Goal: Check status: Check status

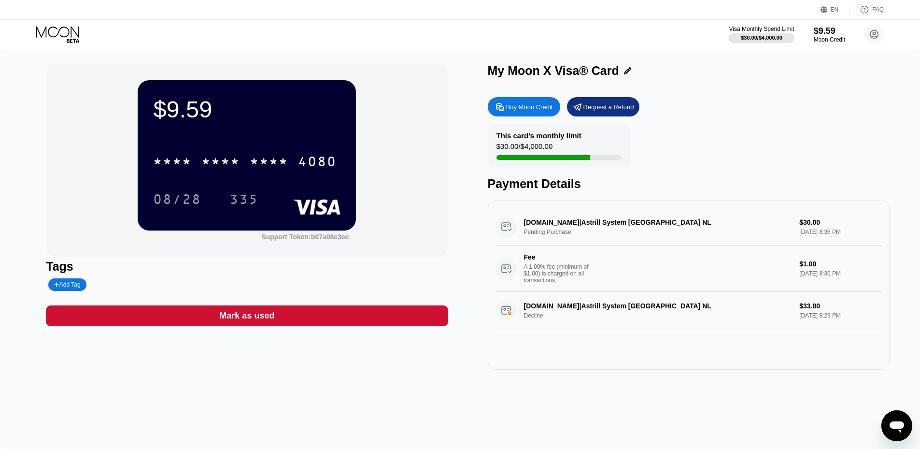
click at [600, 232] on div "2CO.com|Astrill System AMSTERDAM NL Pending Purchase $30.00 Sep 19, 2025 8:36 P…" at bounding box center [688, 250] width 386 height 84
click at [540, 232] on div "2CO.com|Astrill System AMSTERDAM NL Pending Purchase $30.00 Sep 19, 2025 8:36 P…" at bounding box center [688, 250] width 386 height 84
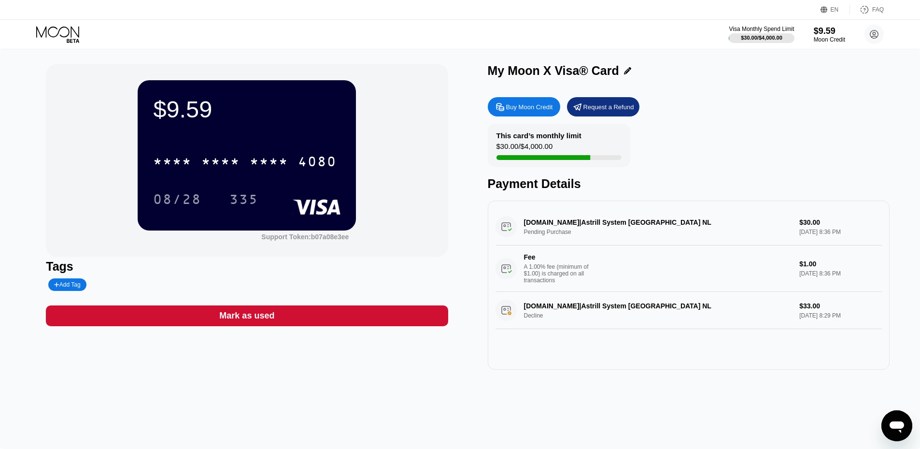
click at [540, 232] on div "2CO.com|Astrill System AMSTERDAM NL Pending Purchase $30.00 Sep 19, 2025 8:36 P…" at bounding box center [688, 250] width 386 height 84
click at [604, 224] on div "2CO.com|Astrill System AMSTERDAM NL Pending Purchase $30.00 Sep 19, 2025 8:36 P…" at bounding box center [688, 250] width 386 height 84
click at [592, 222] on div "2CO.com|Astrill System AMSTERDAM NL Pending Purchase $30.00 Sep 19, 2025 8:36 P…" at bounding box center [688, 250] width 386 height 84
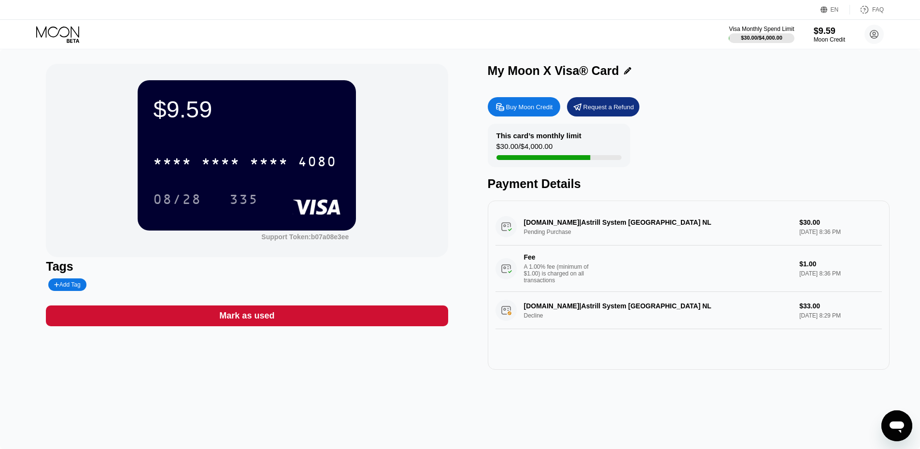
click at [592, 222] on div "2CO.com|Astrill System AMSTERDAM NL Pending Purchase $30.00 Sep 19, 2025 8:36 P…" at bounding box center [688, 250] width 386 height 84
click at [521, 150] on div "$30.00 / $4,000.00" at bounding box center [524, 148] width 56 height 13
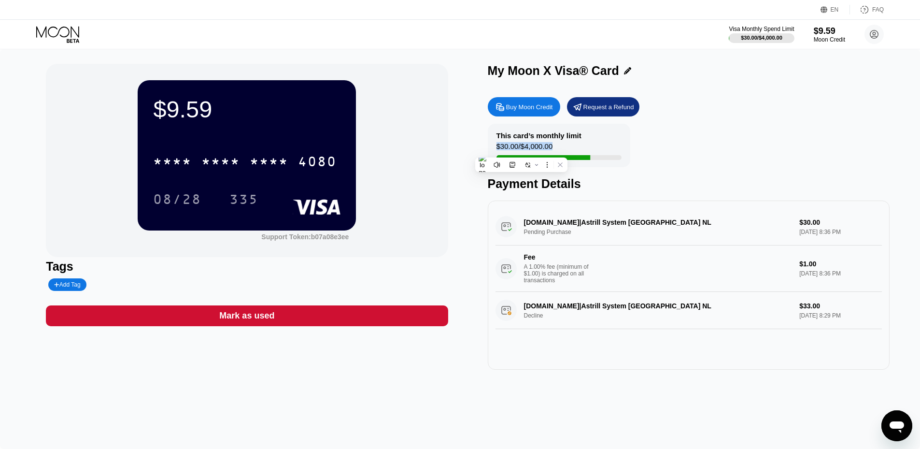
click at [521, 150] on div "$30.00 / $4,000.00" at bounding box center [524, 148] width 56 height 13
click at [576, 150] on div "This card’s monthly limit $30.00 / $4,000.00" at bounding box center [559, 145] width 142 height 43
click at [540, 154] on div "$30.00 / $4,000.00" at bounding box center [524, 148] width 56 height 13
